Goal: Transaction & Acquisition: Purchase product/service

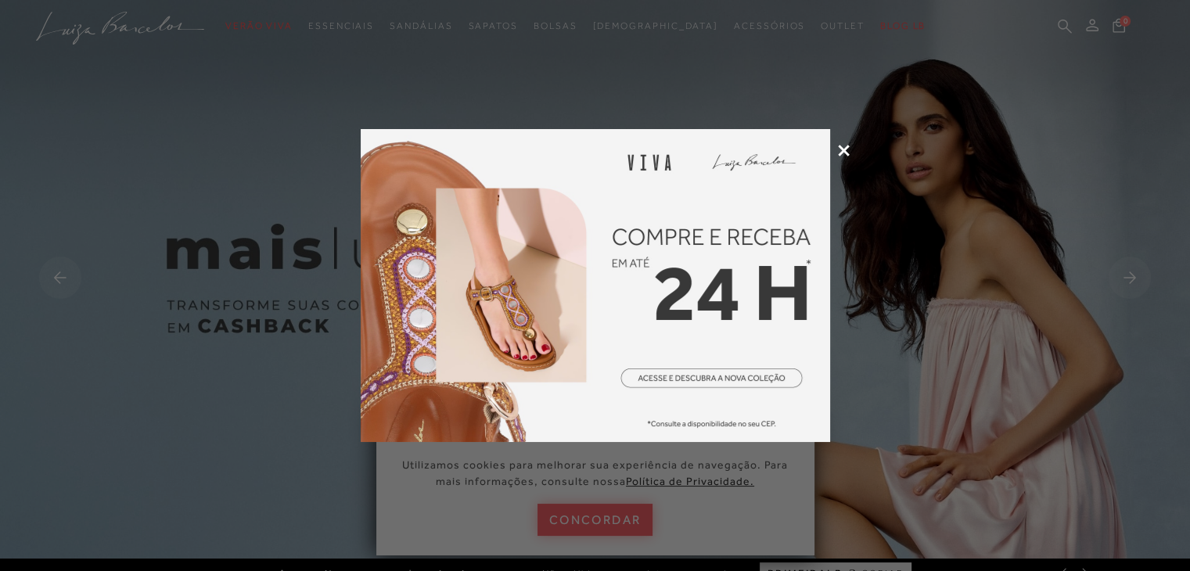
click at [843, 155] on icon at bounding box center [844, 151] width 12 height 12
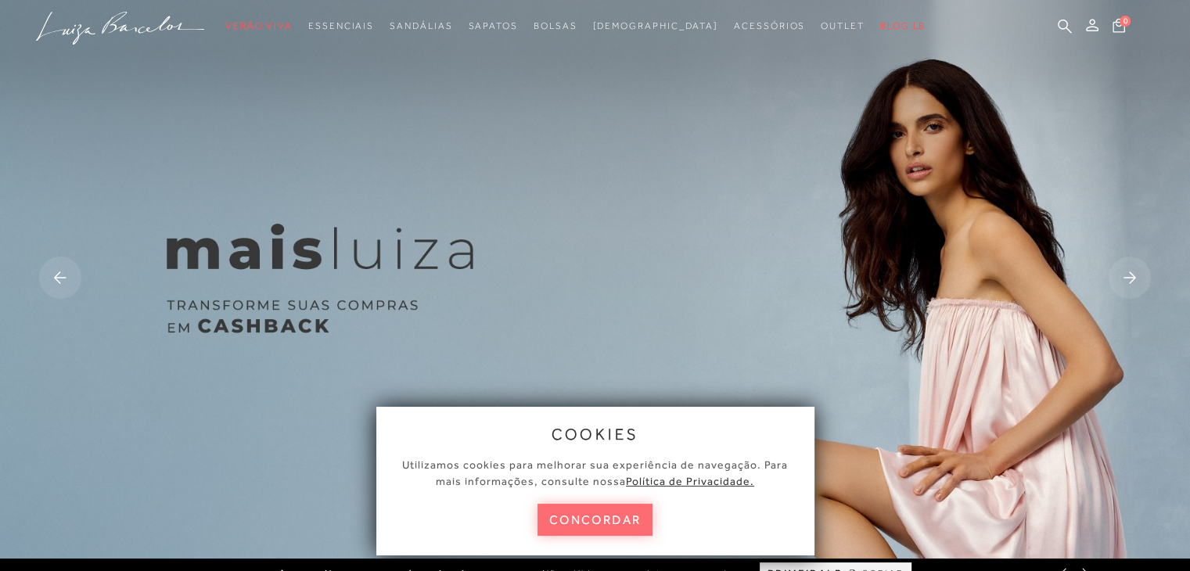
click at [615, 530] on button "concordar" at bounding box center [596, 520] width 116 height 32
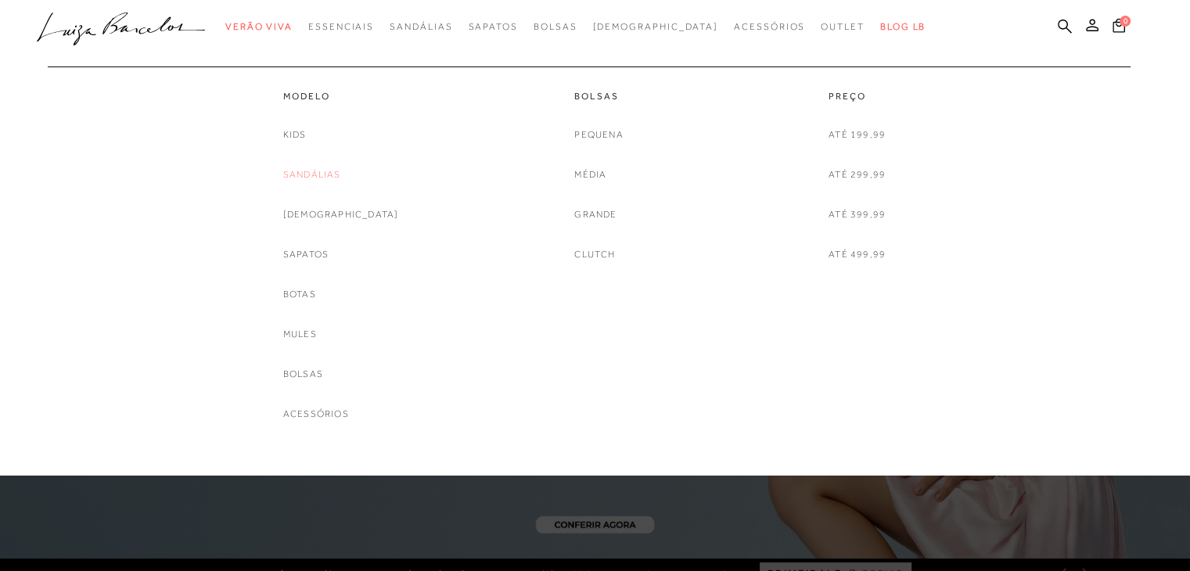
click at [341, 173] on link "Sandálias" at bounding box center [312, 175] width 58 height 16
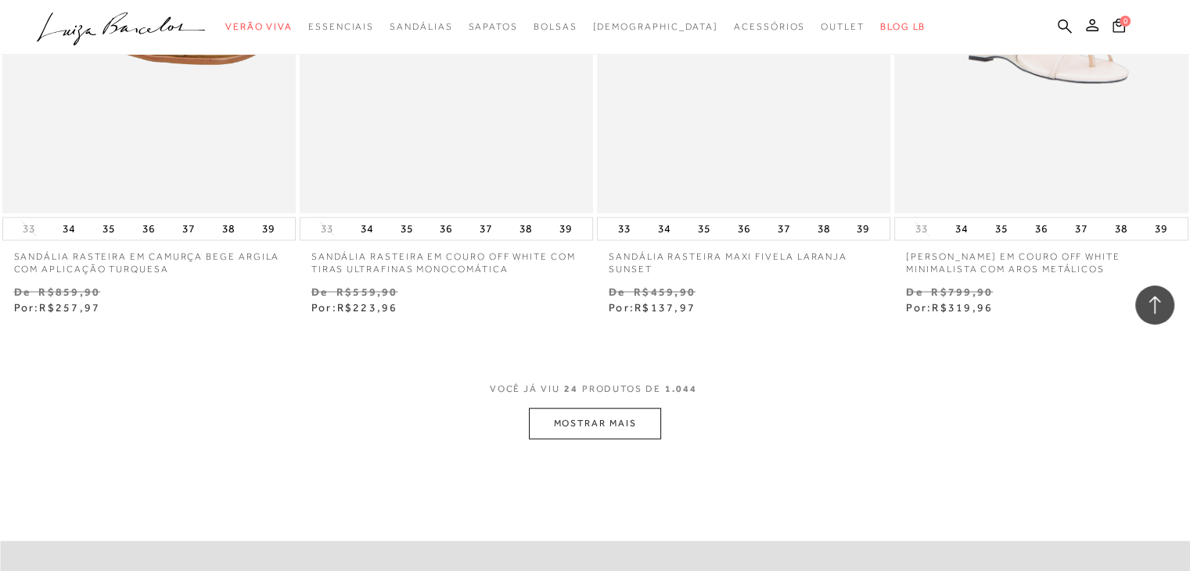
scroll to position [3208, 0]
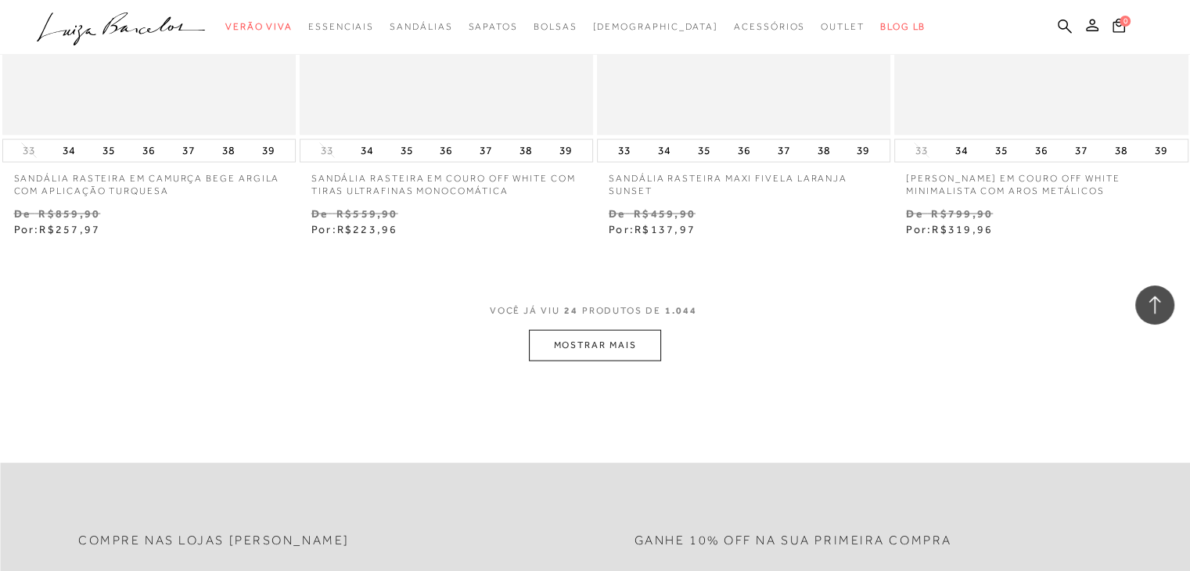
click at [617, 347] on button "MOSTRAR MAIS" at bounding box center [594, 345] width 131 height 31
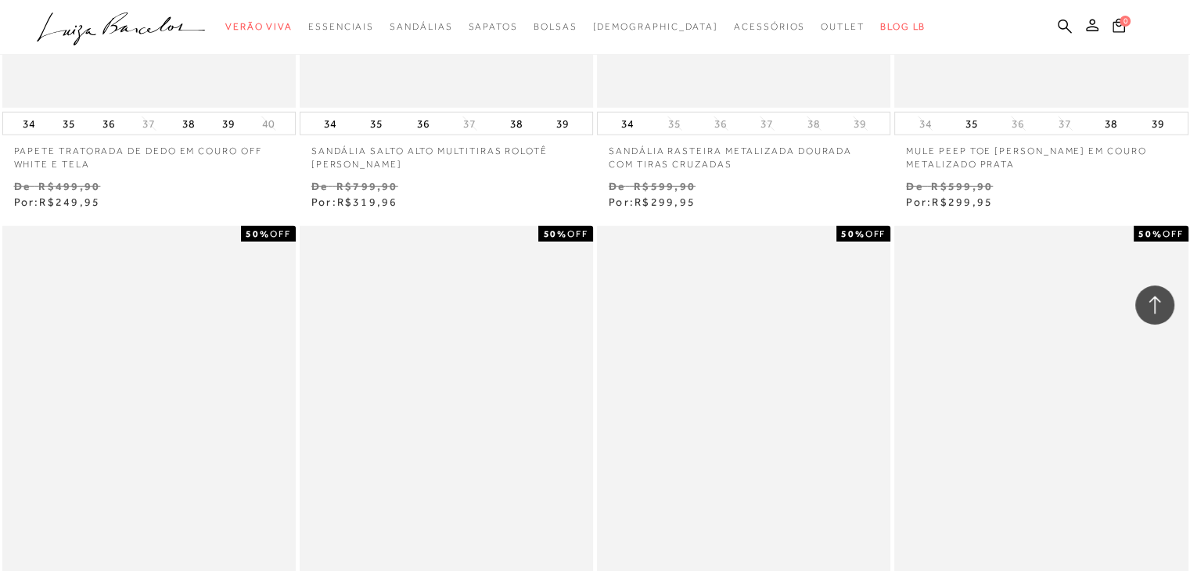
scroll to position [4539, 0]
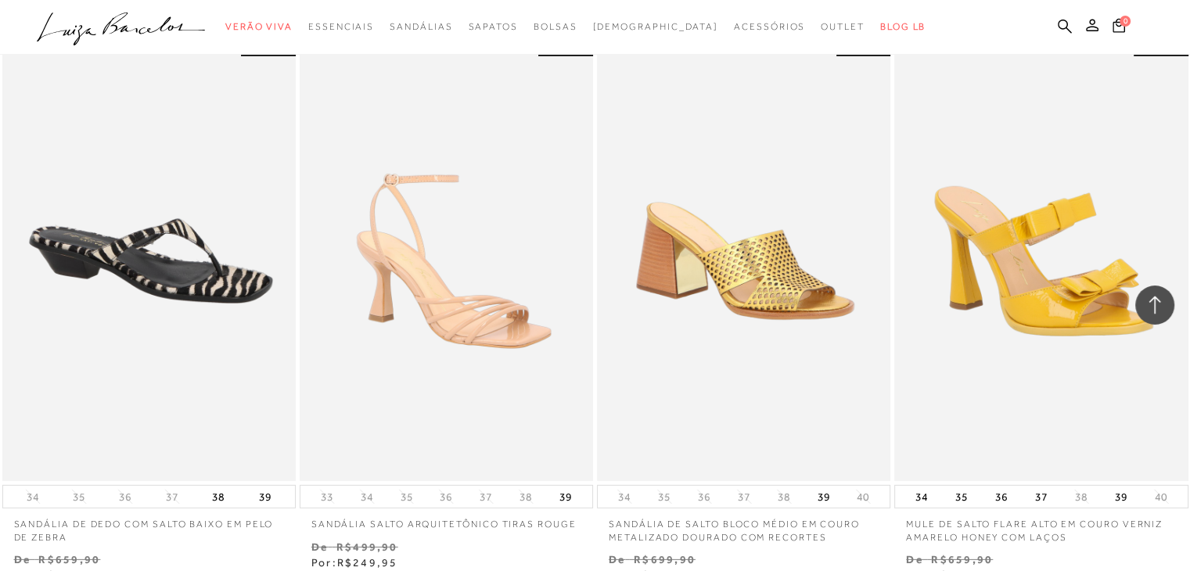
click at [1166, 309] on div at bounding box center [1154, 305] width 39 height 39
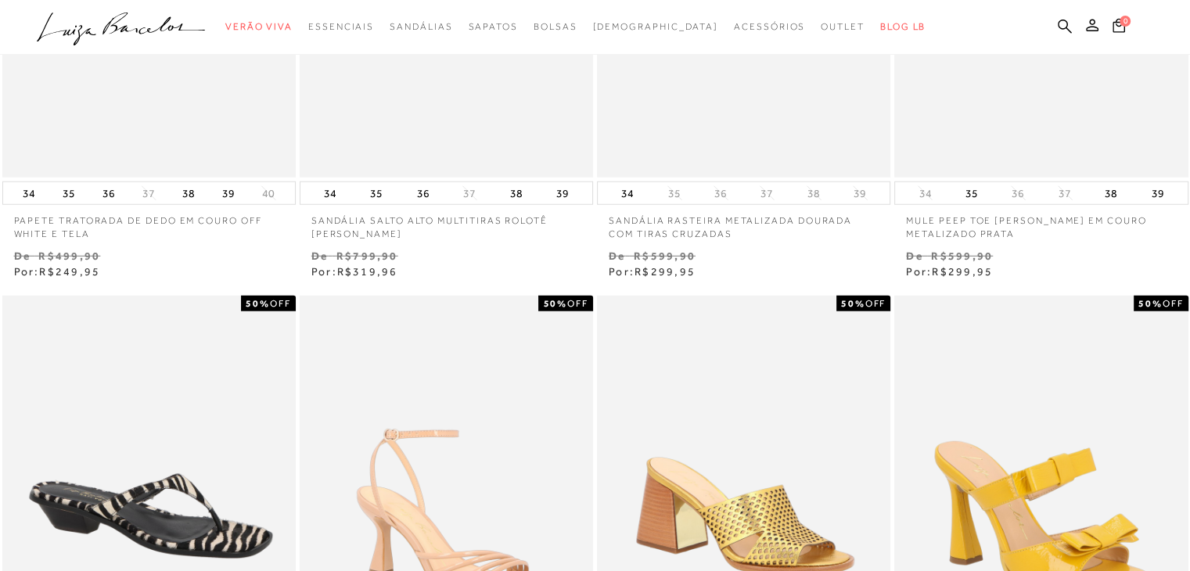
scroll to position [0, 0]
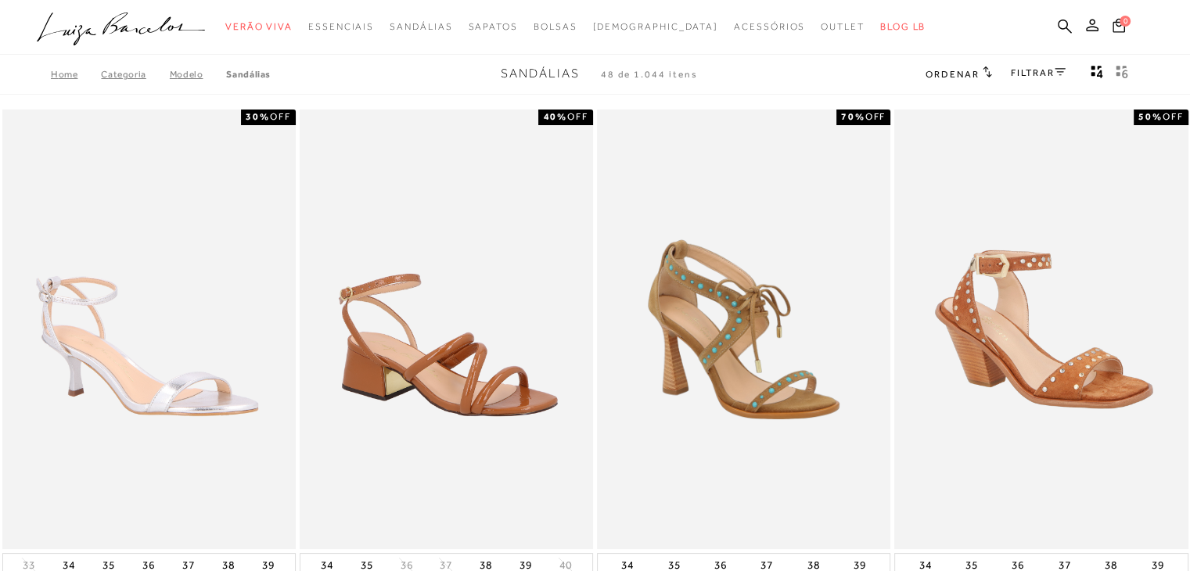
click at [1036, 74] on link "FILTRAR" at bounding box center [1038, 72] width 55 height 11
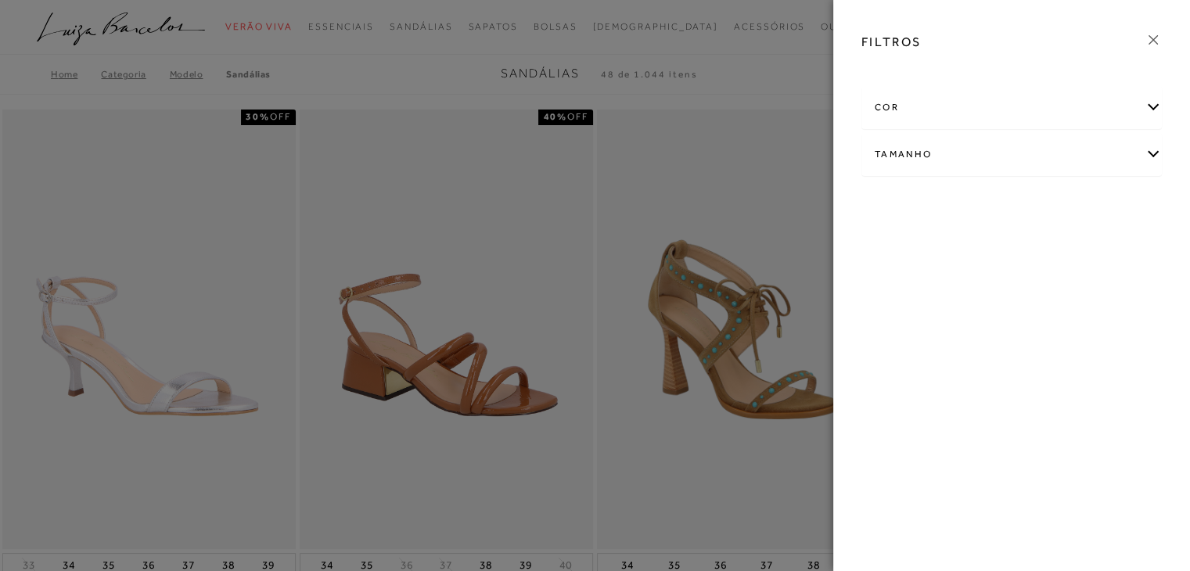
click at [1139, 156] on div "Tamanho" at bounding box center [1011, 154] width 299 height 41
click at [1085, 251] on label "34" at bounding box center [1083, 247] width 36 height 34
click at [1078, 251] on input "34" at bounding box center [1070, 249] width 16 height 16
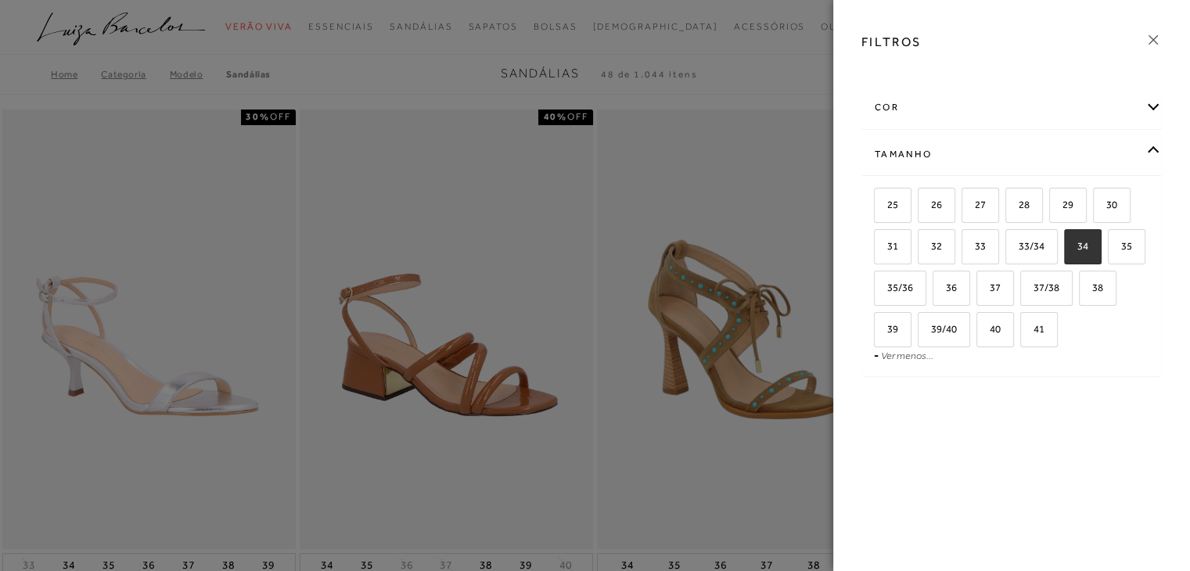
checkbox input "true"
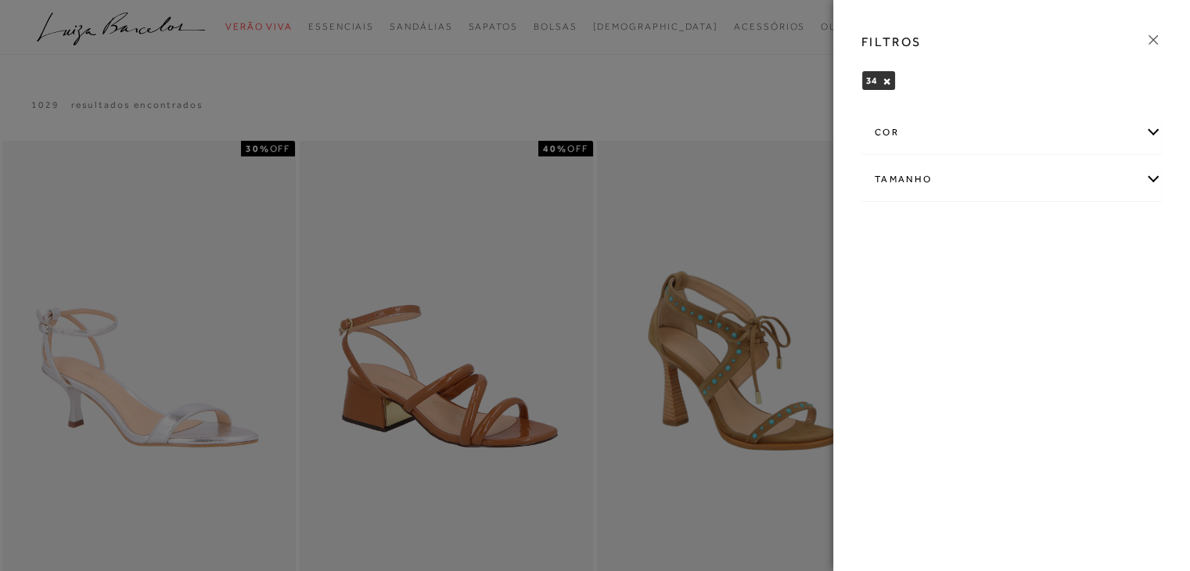
click at [663, 111] on div at bounding box center [595, 285] width 1190 height 571
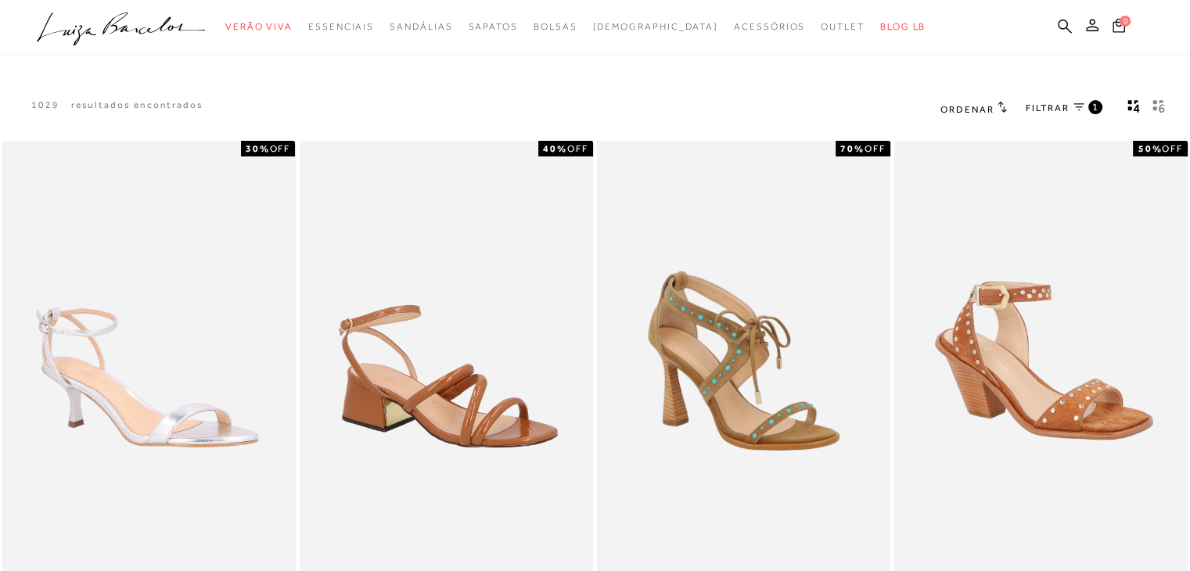
click at [1058, 104] on span "FILTRAR" at bounding box center [1048, 108] width 44 height 13
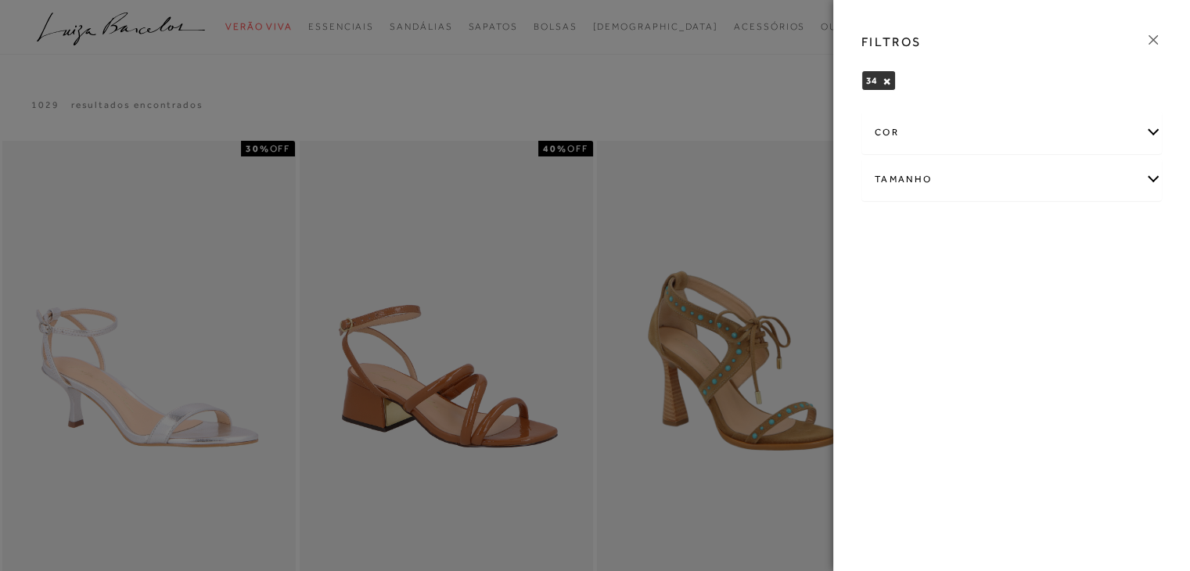
click at [1153, 137] on div "cor" at bounding box center [1011, 132] width 299 height 41
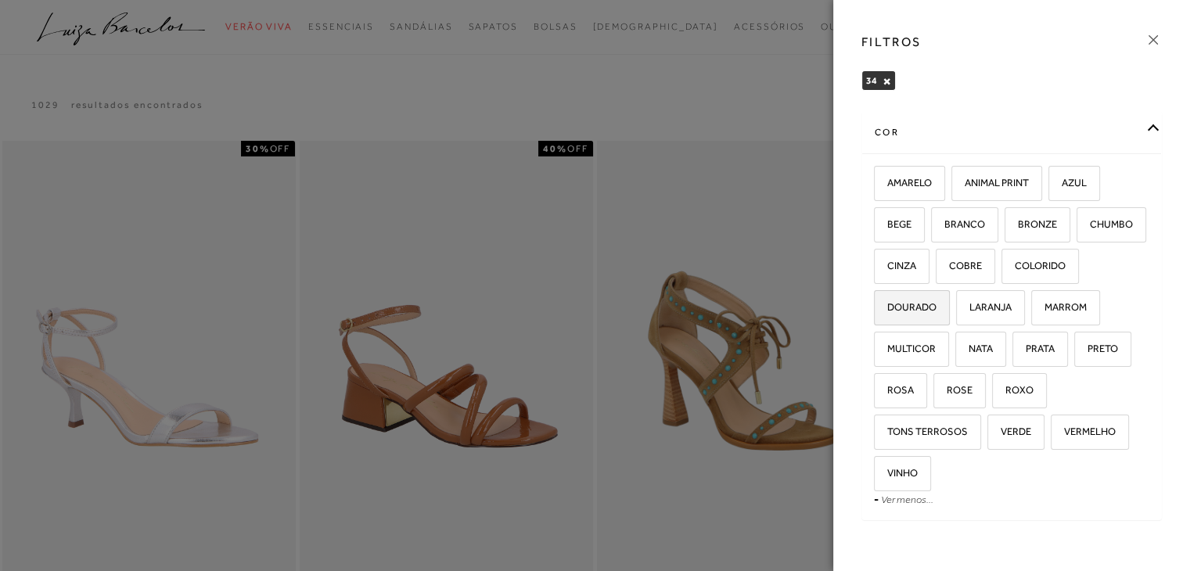
click at [949, 314] on label "DOURADO" at bounding box center [912, 308] width 74 height 34
click at [887, 314] on input "DOURADO" at bounding box center [880, 310] width 16 height 16
checkbox input "true"
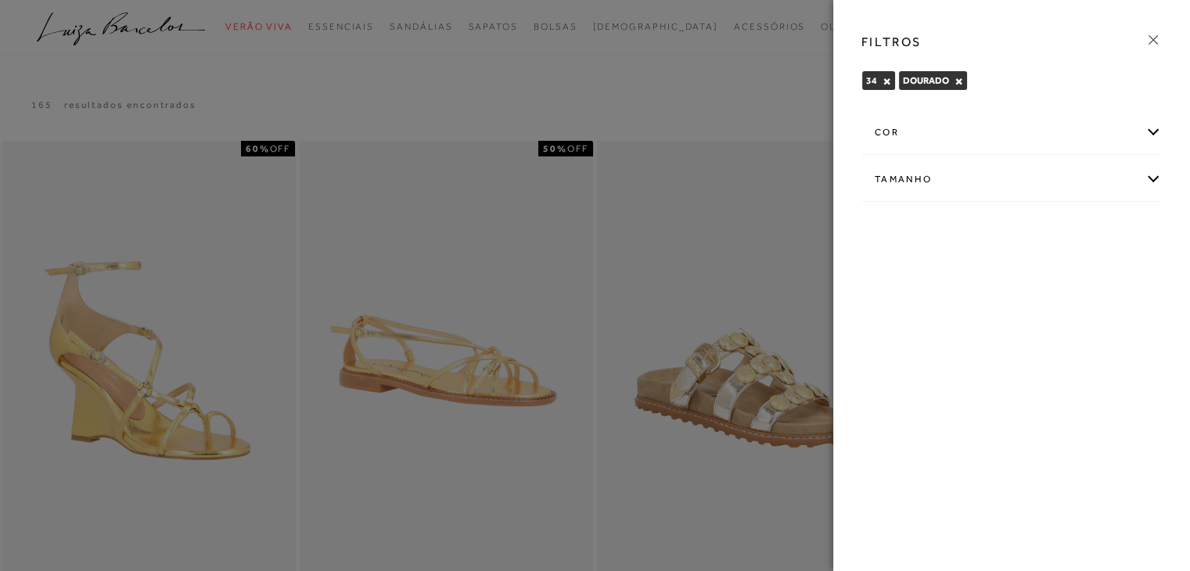
click at [1001, 139] on div "cor" at bounding box center [1011, 132] width 299 height 41
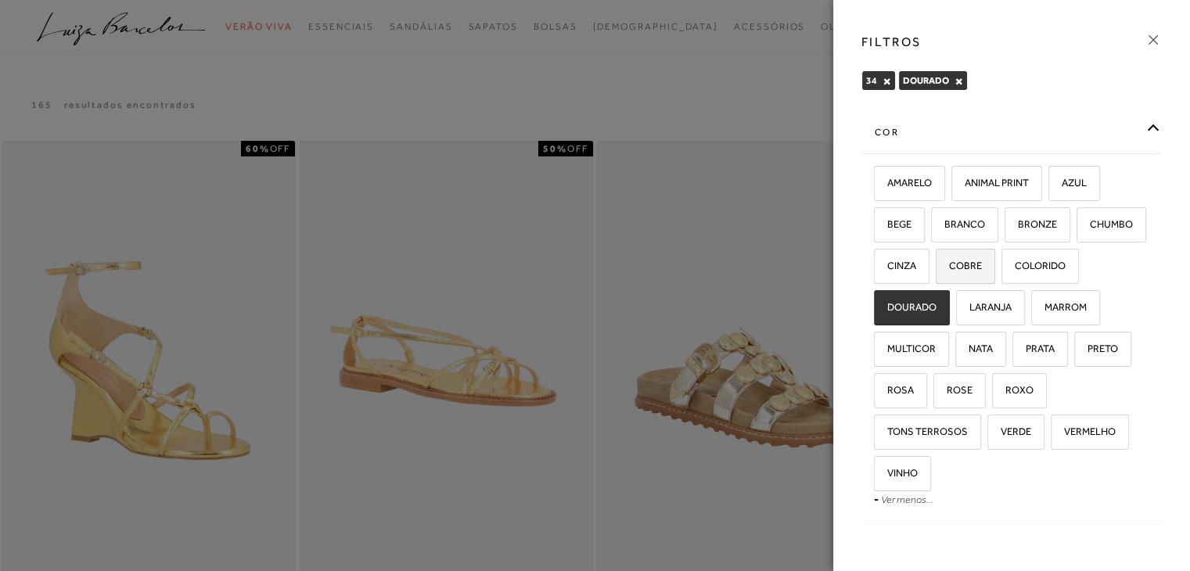
click at [949, 275] on input "COBRE" at bounding box center [942, 269] width 16 height 16
checkbox input "true"
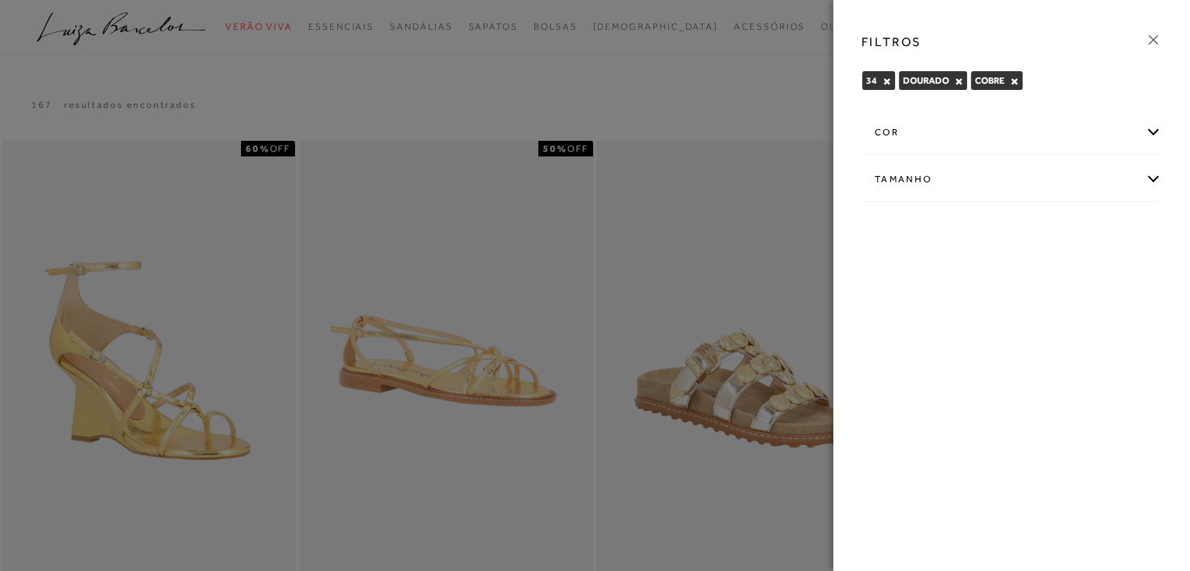
click at [992, 134] on div "cor" at bounding box center [1011, 132] width 299 height 41
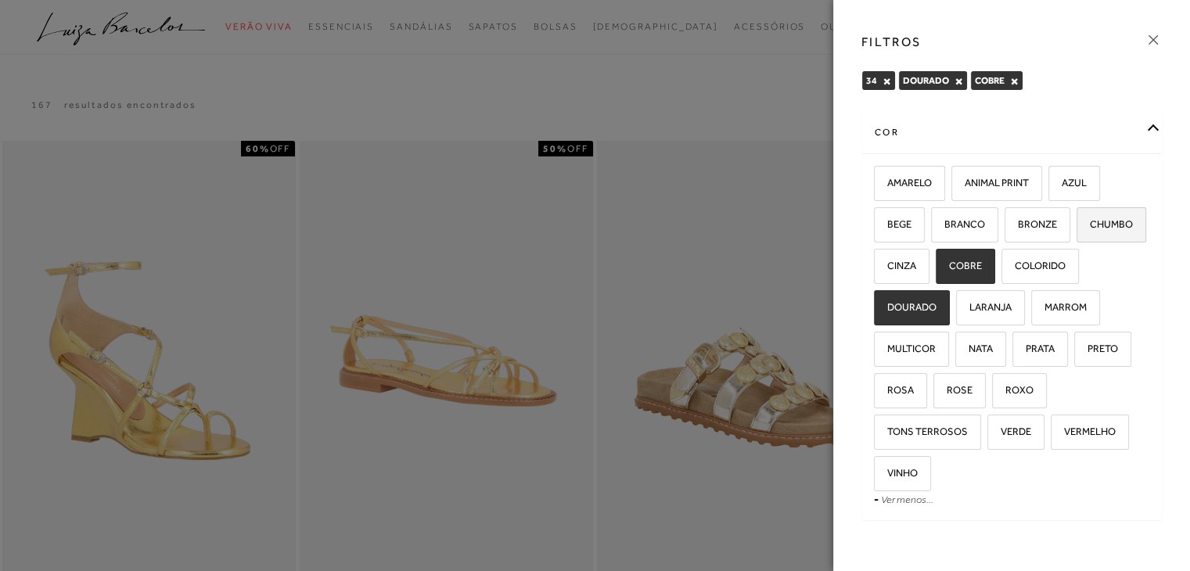
click at [1078, 230] on span "CHUMBO" at bounding box center [1105, 224] width 55 height 12
click at [1074, 235] on input "CHUMBO" at bounding box center [1082, 227] width 16 height 16
checkbox input "true"
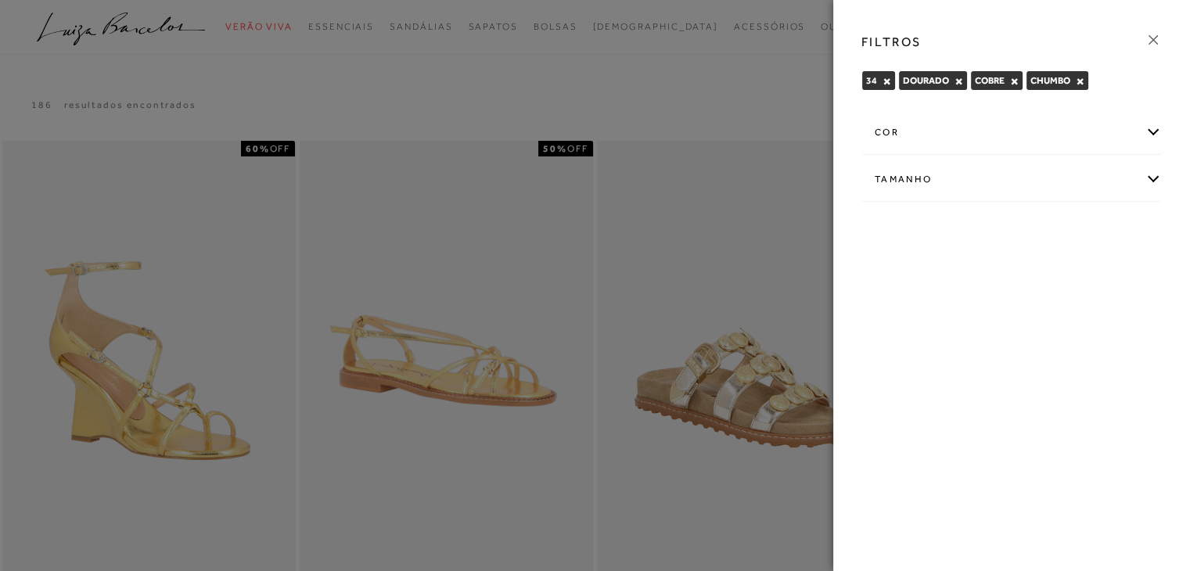
click at [971, 131] on div "cor" at bounding box center [1011, 132] width 299 height 41
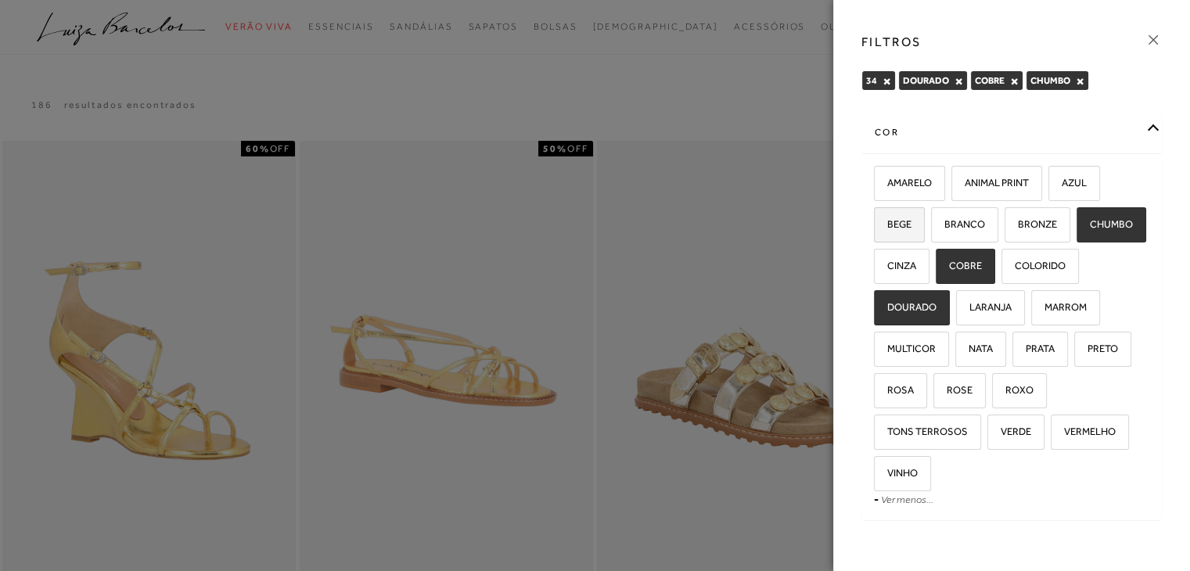
click at [895, 226] on span "BEGE" at bounding box center [894, 224] width 36 height 12
click at [887, 226] on input "BEGE" at bounding box center [880, 227] width 16 height 16
checkbox input "true"
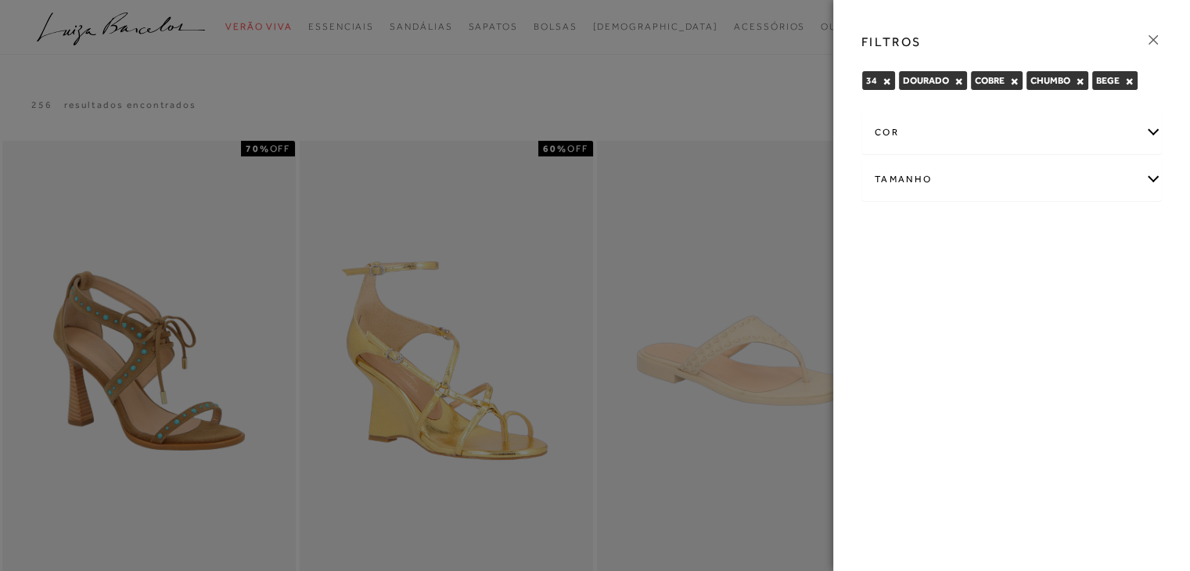
click at [944, 141] on div "cor" at bounding box center [1011, 132] width 299 height 41
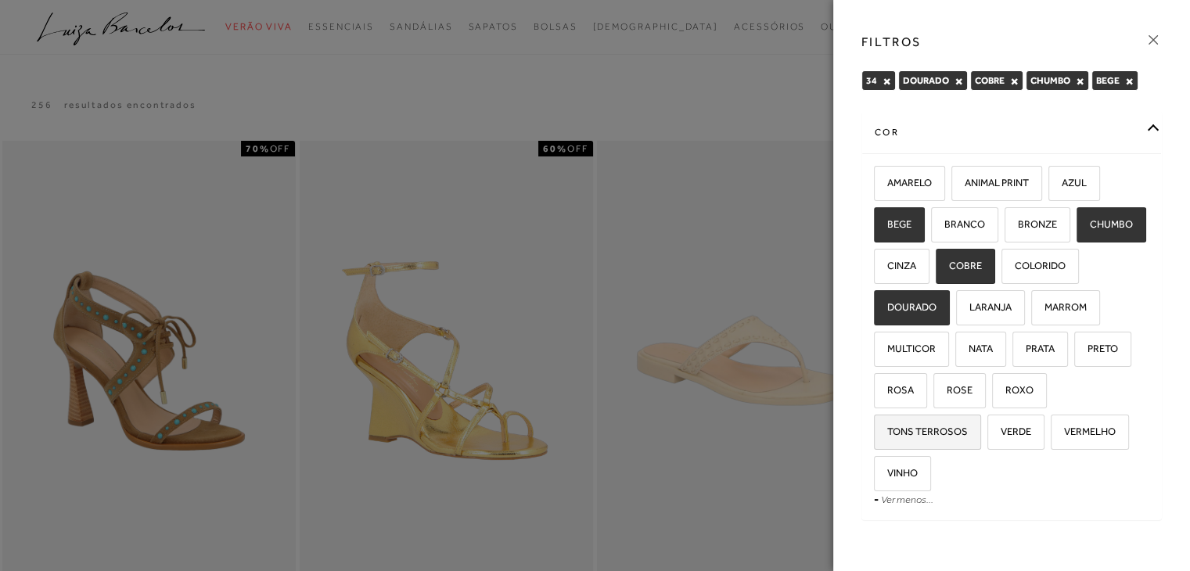
click at [968, 434] on span "TONS TERROSOS" at bounding box center [922, 432] width 92 height 12
click at [887, 434] on input "TONS TERROSOS" at bounding box center [880, 434] width 16 height 16
checkbox input "true"
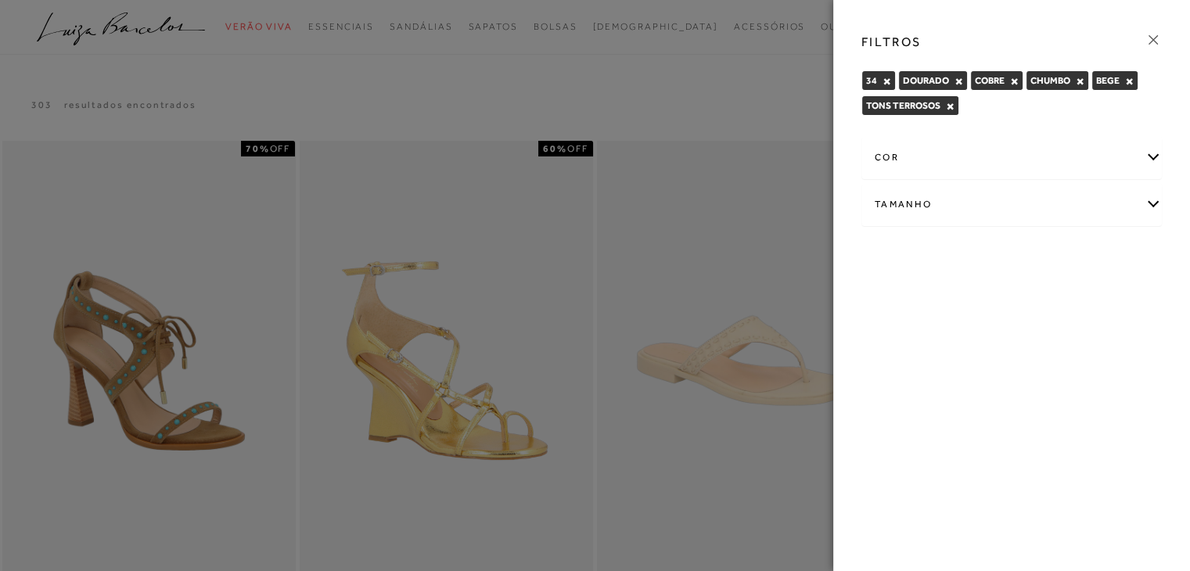
click at [1149, 39] on icon at bounding box center [1153, 39] width 17 height 17
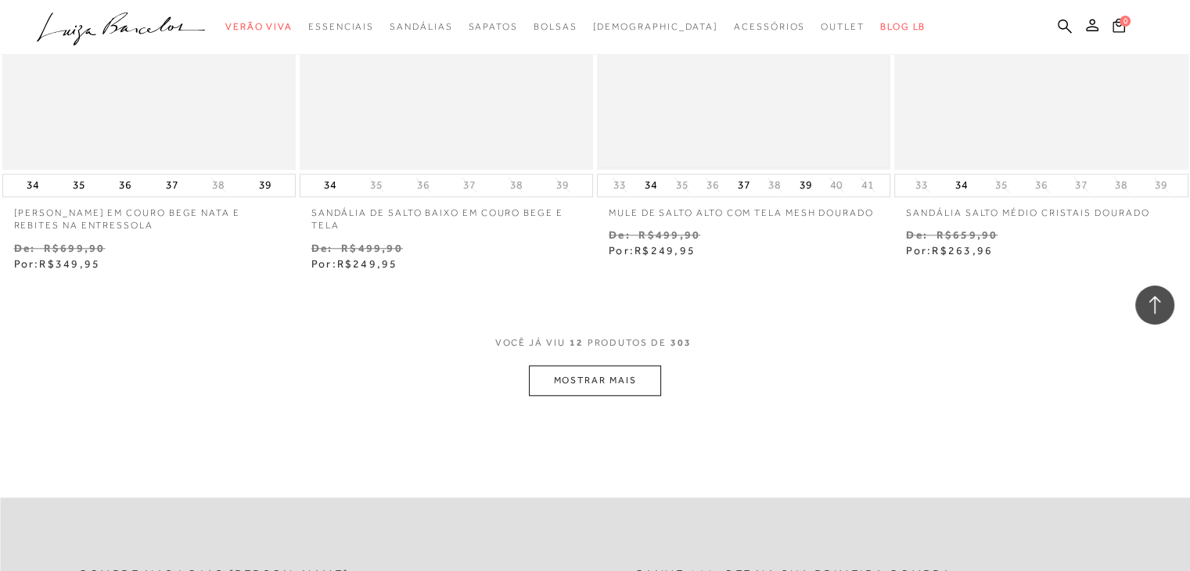
scroll to position [1643, 0]
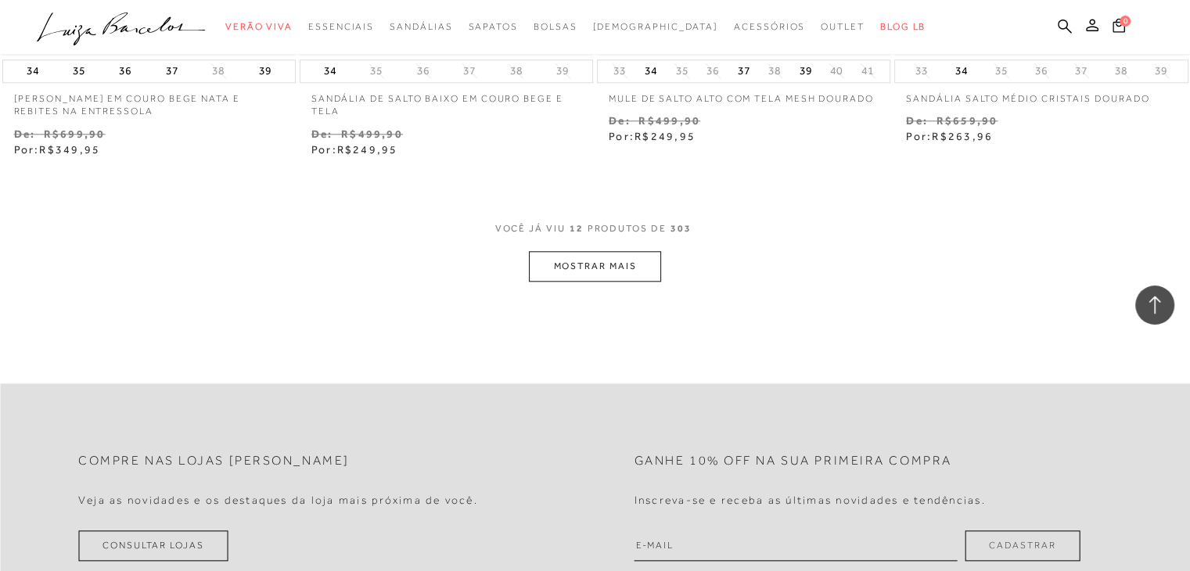
click at [635, 267] on button "MOSTRAR MAIS" at bounding box center [594, 266] width 131 height 31
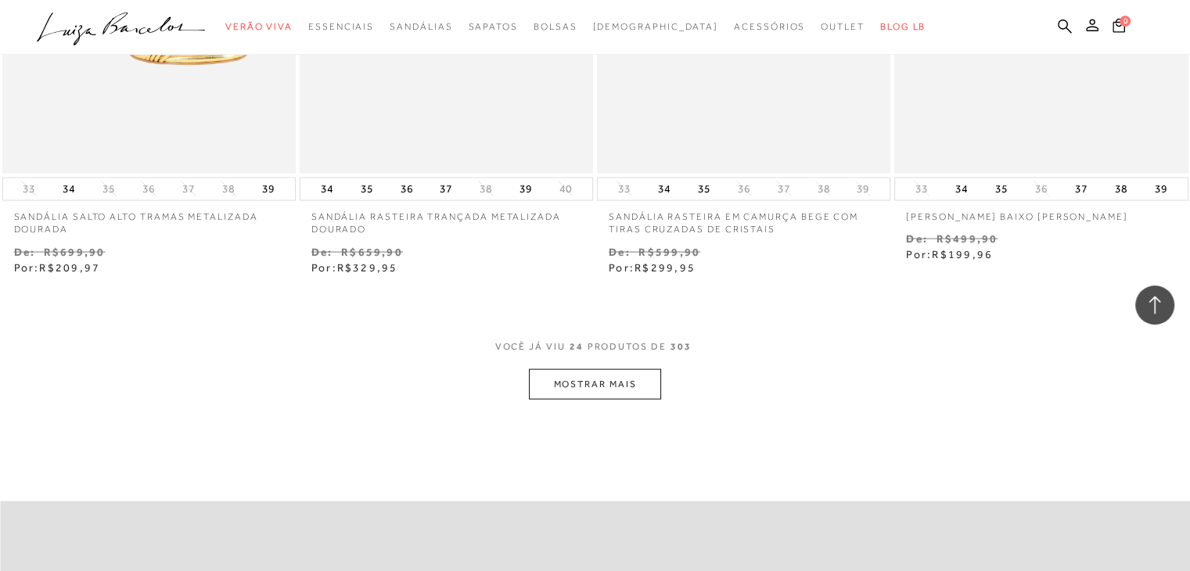
scroll to position [3208, 0]
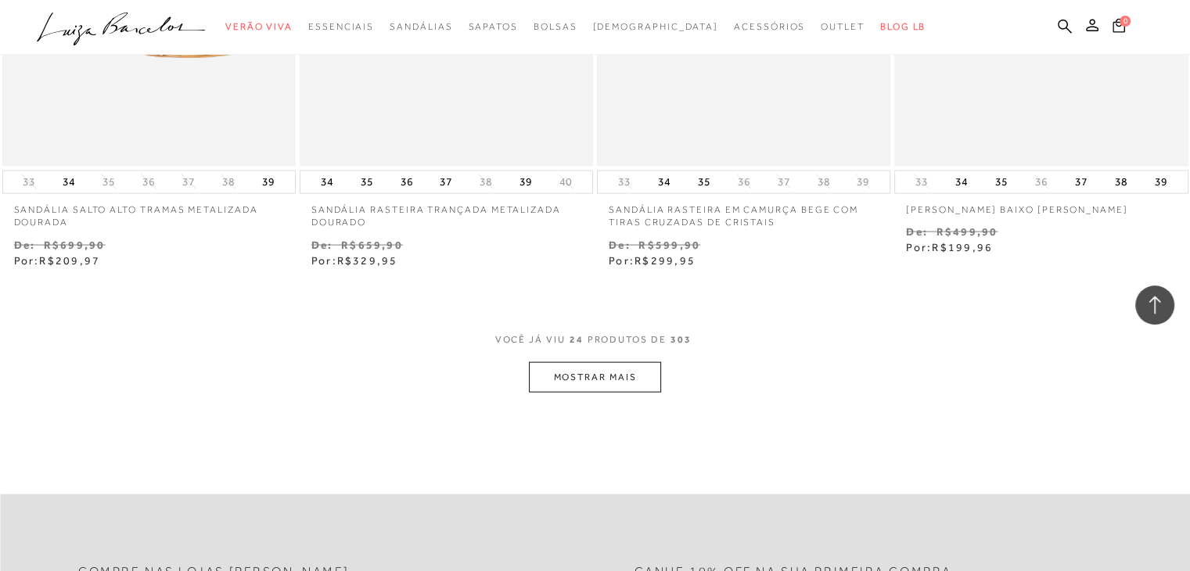
click at [596, 387] on button "MOSTRAR MAIS" at bounding box center [594, 377] width 131 height 31
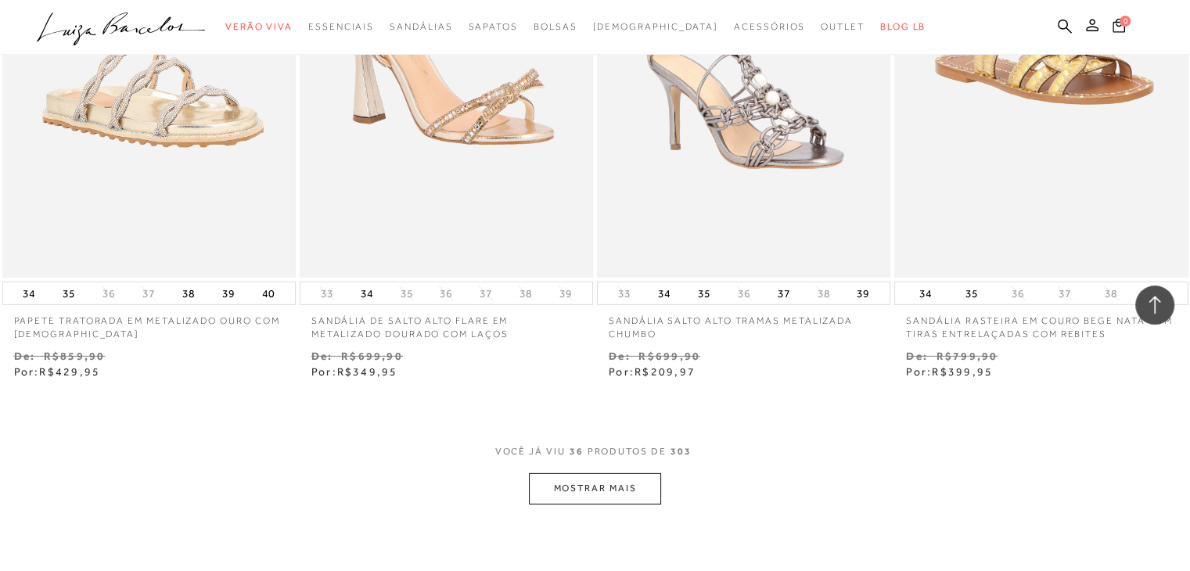
scroll to position [4930, 0]
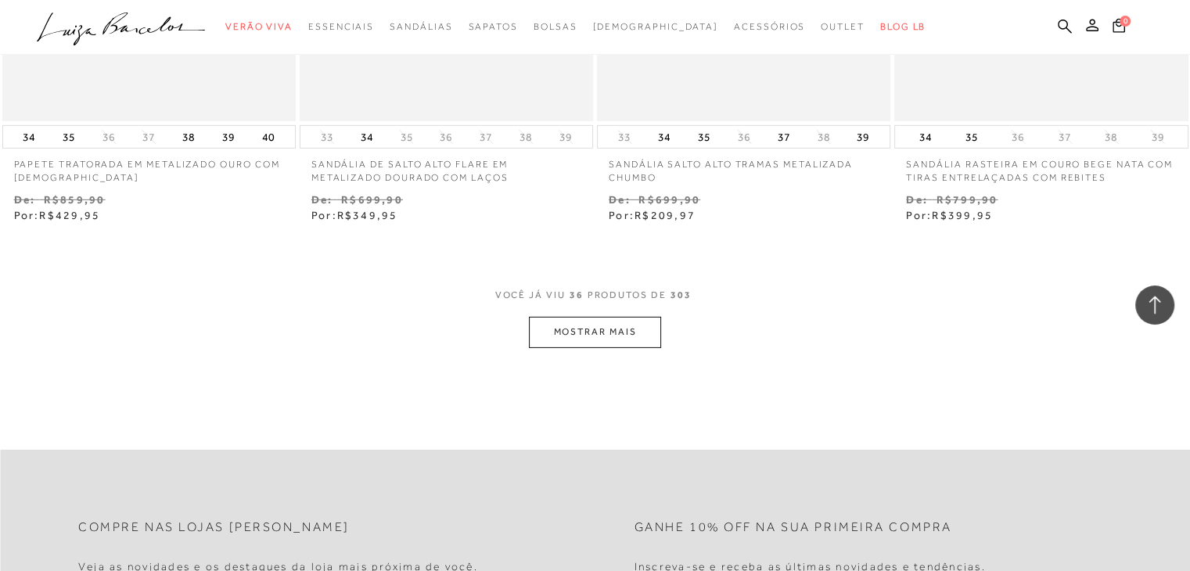
click at [621, 336] on button "MOSTRAR MAIS" at bounding box center [594, 332] width 131 height 31
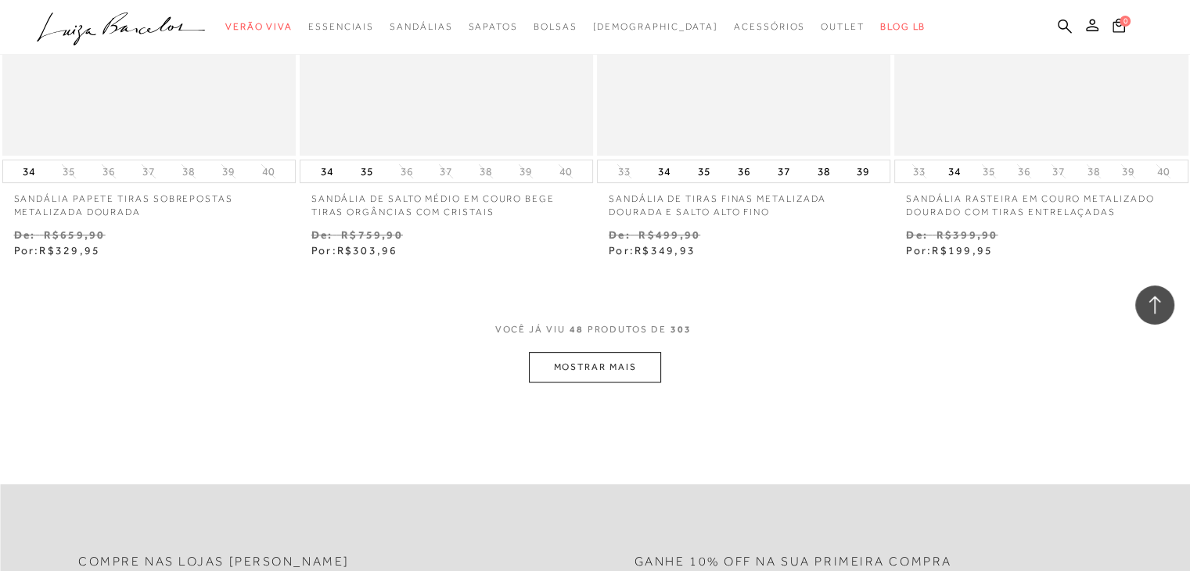
scroll to position [6573, 0]
click at [629, 358] on button "MOSTRAR MAIS" at bounding box center [594, 366] width 131 height 31
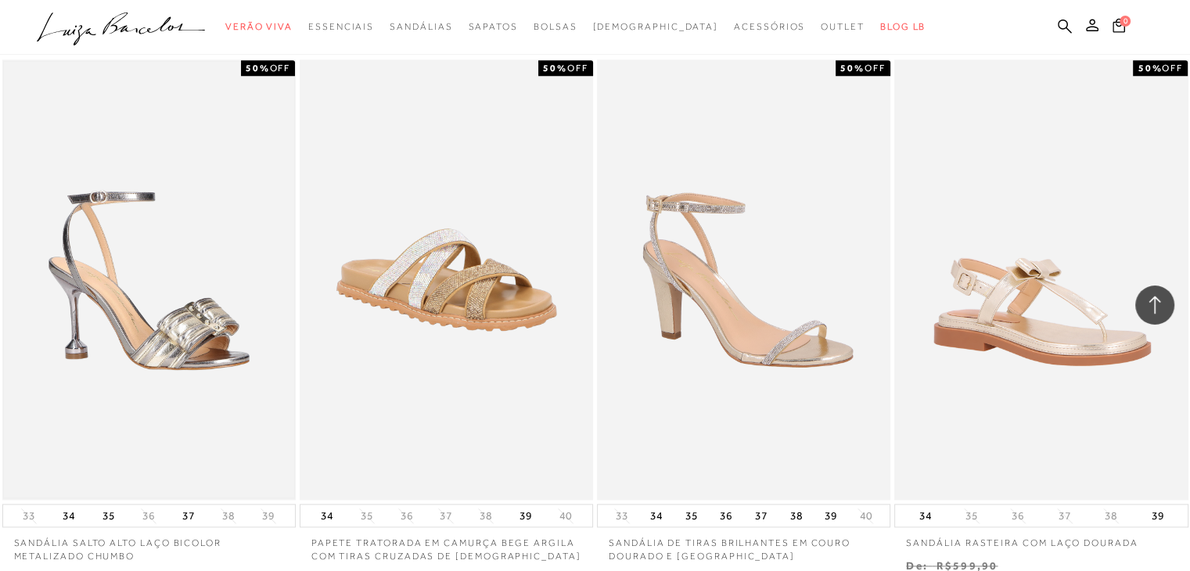
scroll to position [7982, 0]
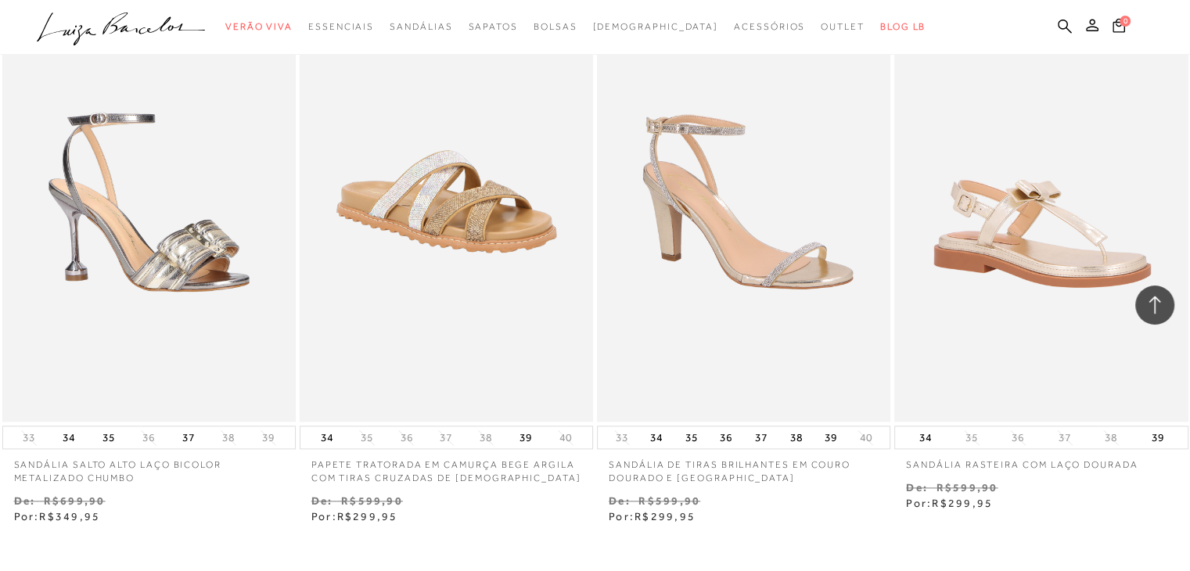
drag, startPoint x: 177, startPoint y: 273, endPoint x: 171, endPoint y: 509, distance: 235.6
click at [170, 511] on div "Venda De: R$699,90 Por: R$349,95" at bounding box center [148, 509] width 293 height 32
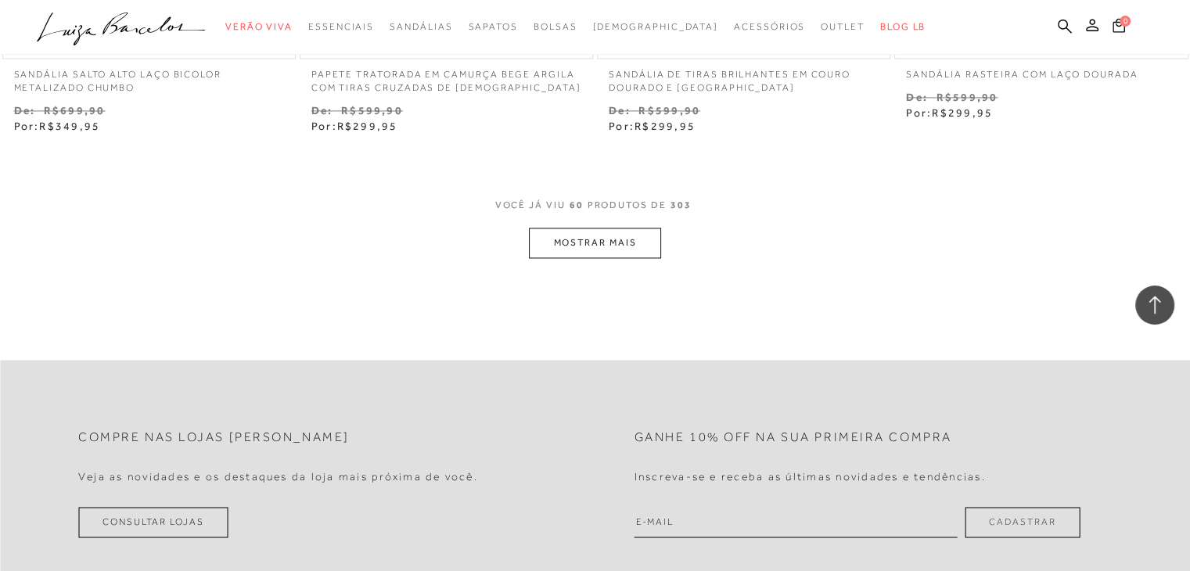
scroll to position [8373, 0]
click at [624, 244] on button "MOSTRAR MAIS" at bounding box center [594, 242] width 131 height 31
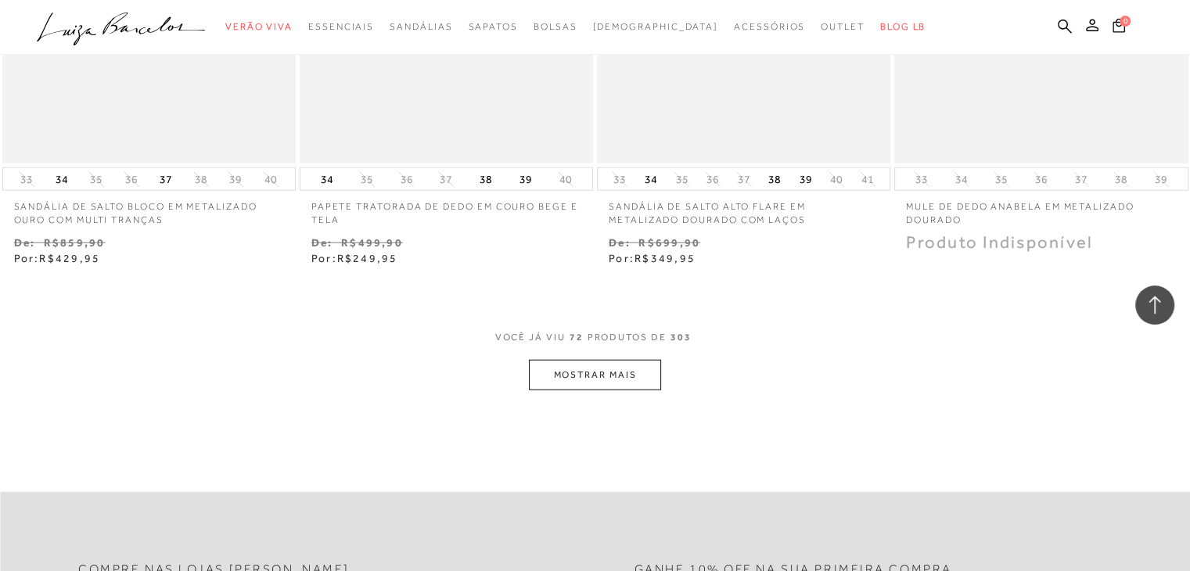
scroll to position [9938, 0]
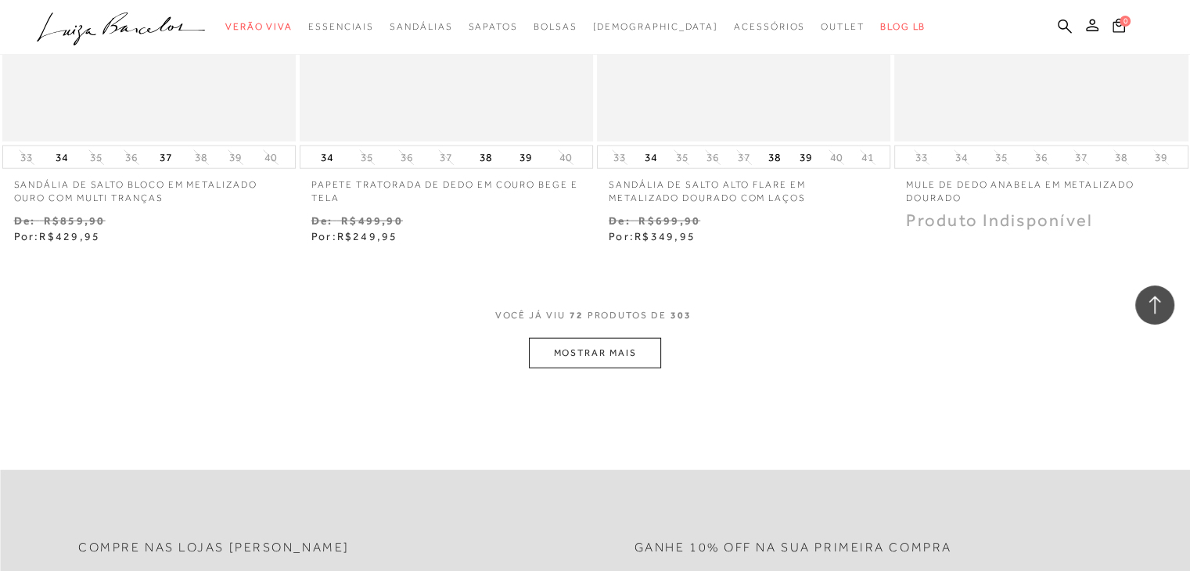
click at [649, 361] on button "MOSTRAR MAIS" at bounding box center [594, 353] width 131 height 31
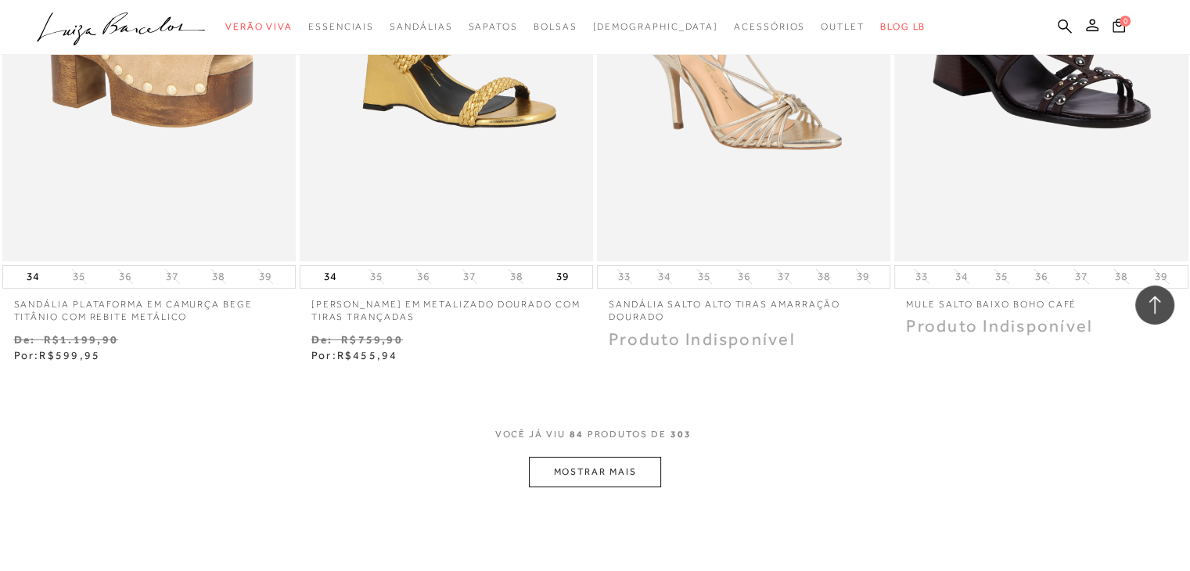
scroll to position [11503, 0]
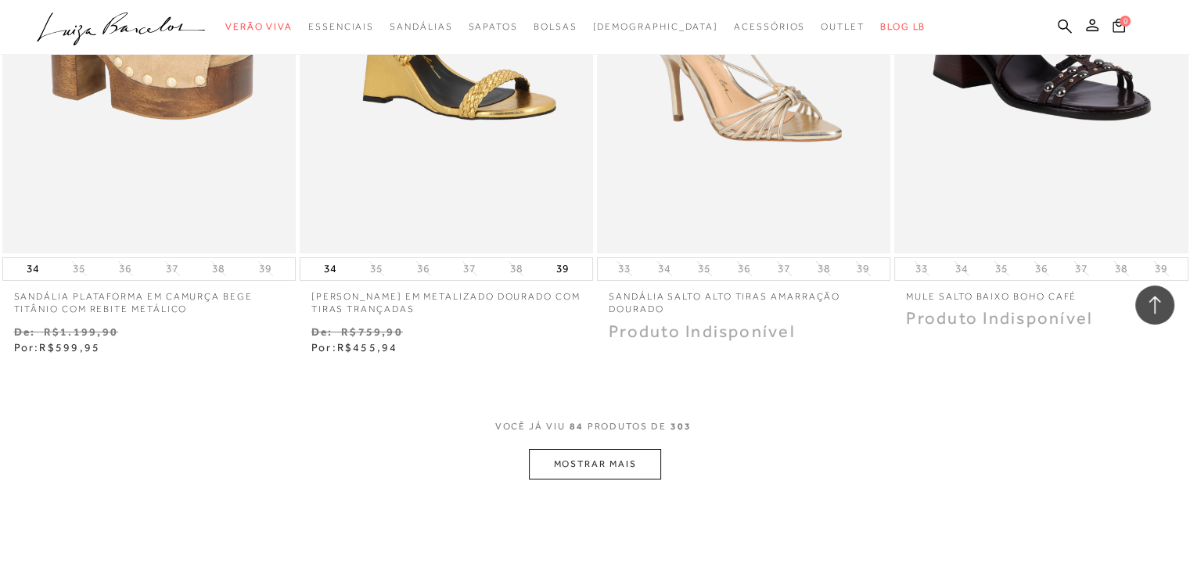
click at [585, 470] on button "MOSTRAR MAIS" at bounding box center [594, 464] width 131 height 31
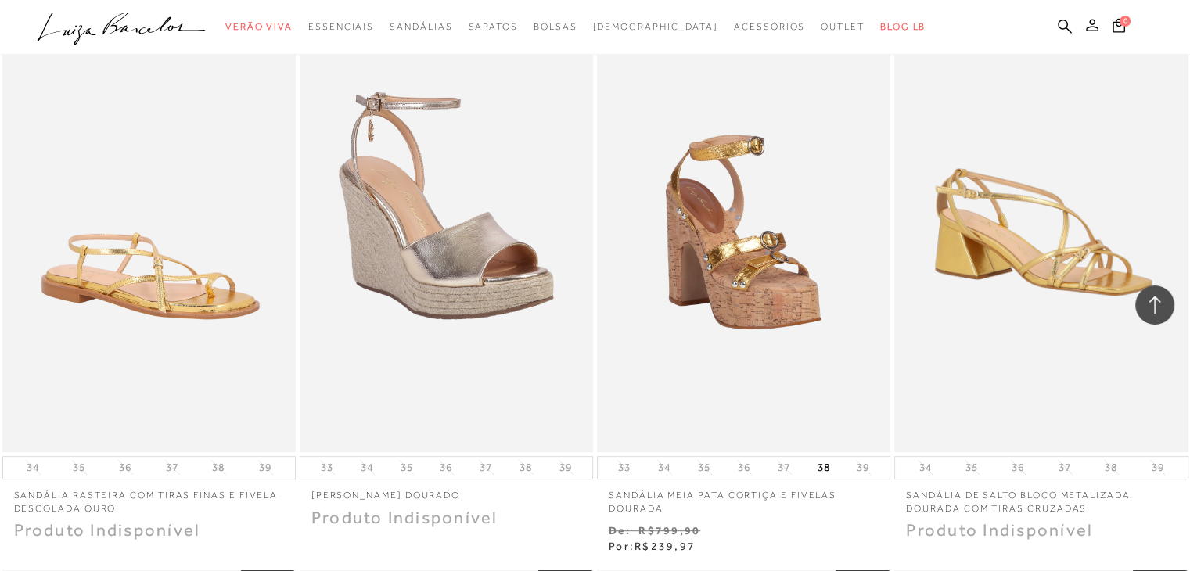
scroll to position [12442, 0]
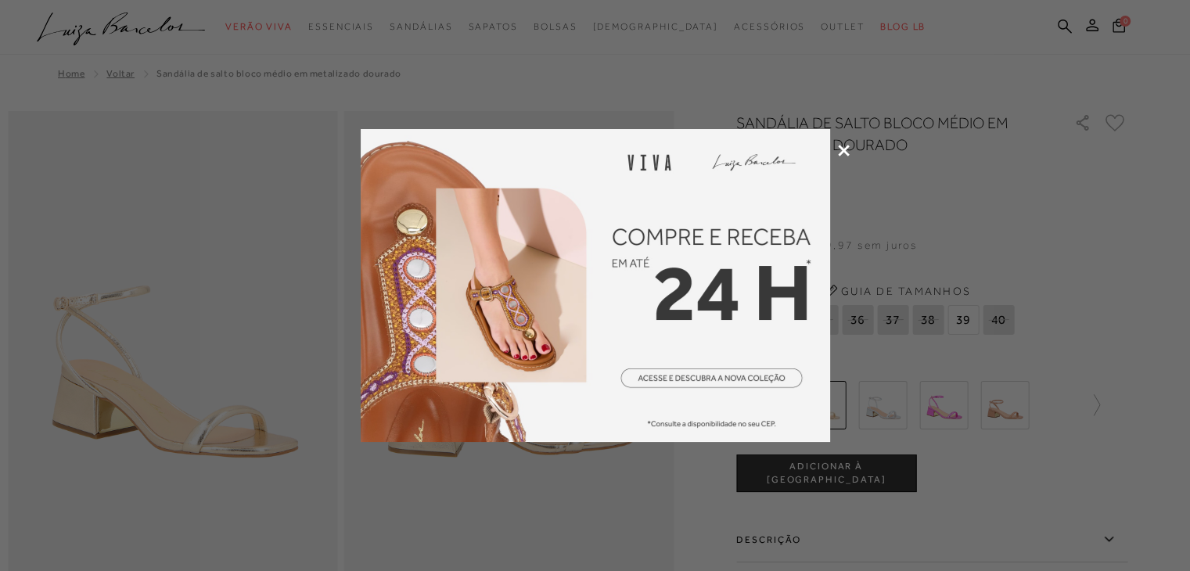
click at [836, 149] on div at bounding box center [595, 285] width 1190 height 571
click at [842, 151] on icon at bounding box center [844, 151] width 12 height 12
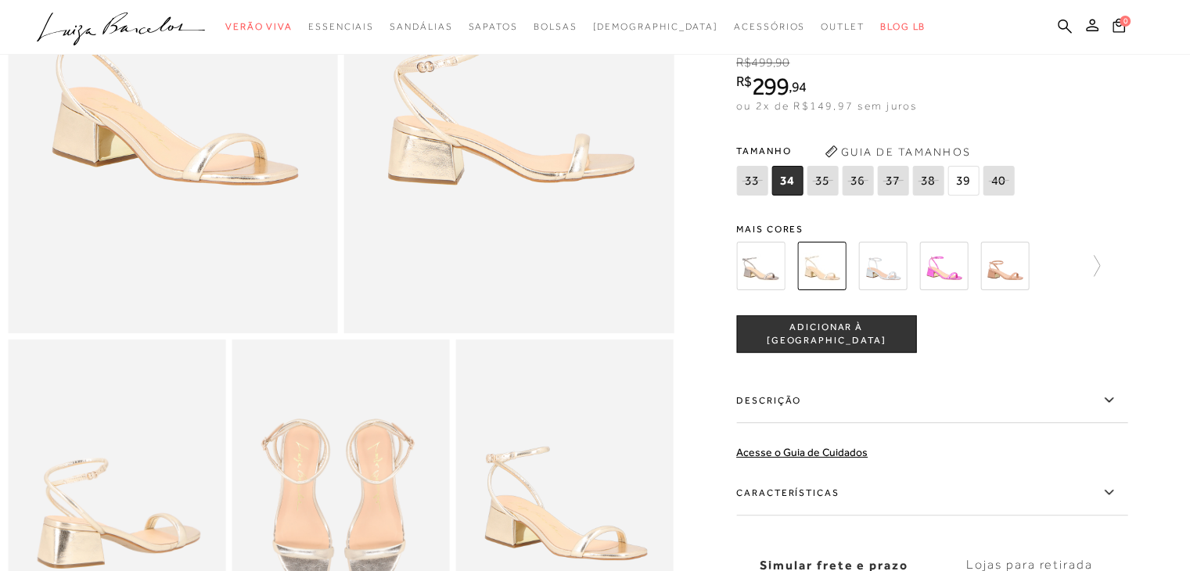
scroll to position [157, 0]
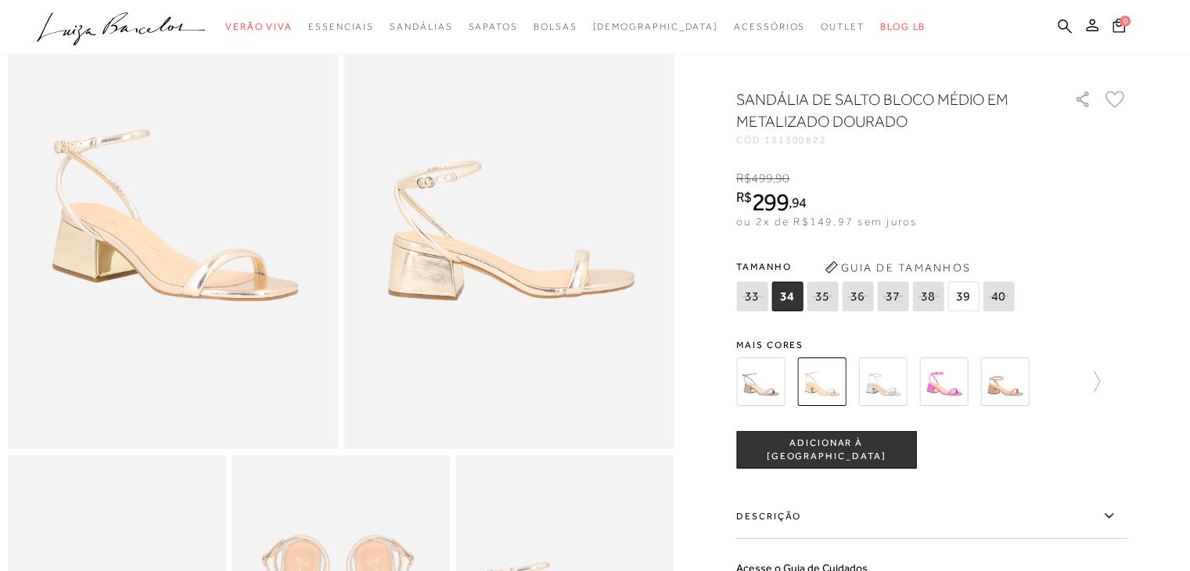
click at [785, 393] on img at bounding box center [760, 382] width 49 height 49
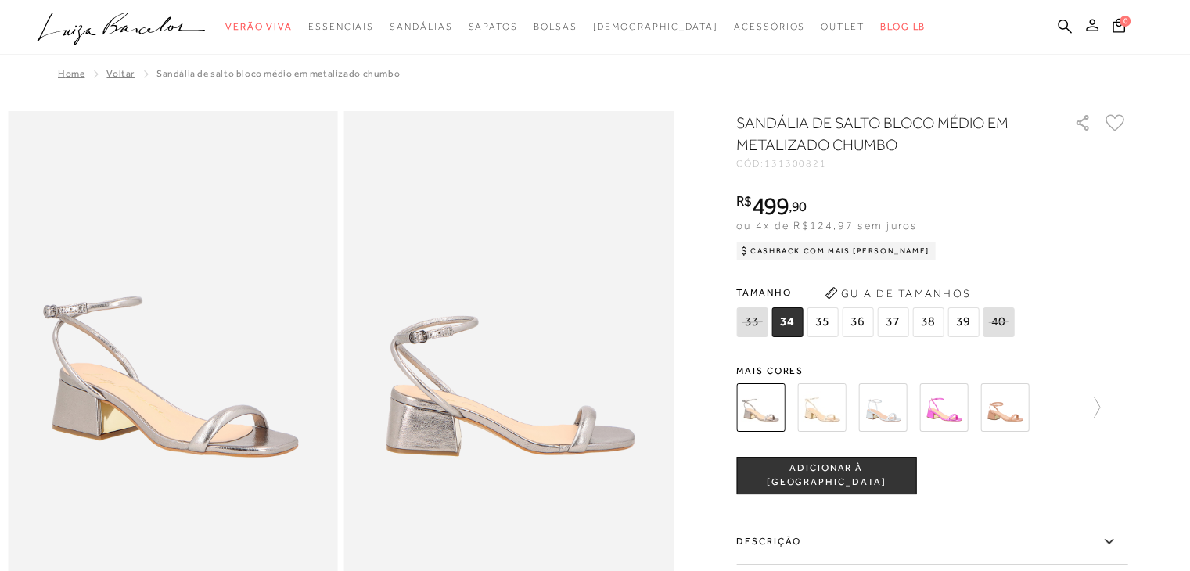
click at [1009, 416] on img at bounding box center [1005, 407] width 49 height 49
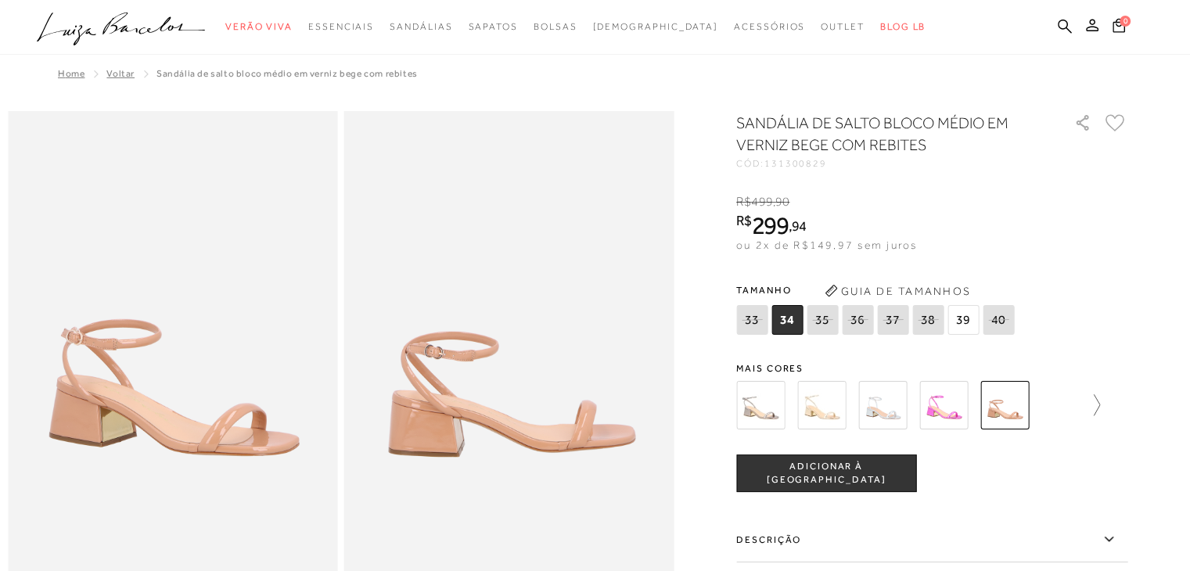
click at [1097, 409] on icon at bounding box center [1089, 405] width 22 height 22
click at [800, 417] on img at bounding box center [788, 405] width 49 height 49
